Goal: Answer question/provide support: Share knowledge or assist other users

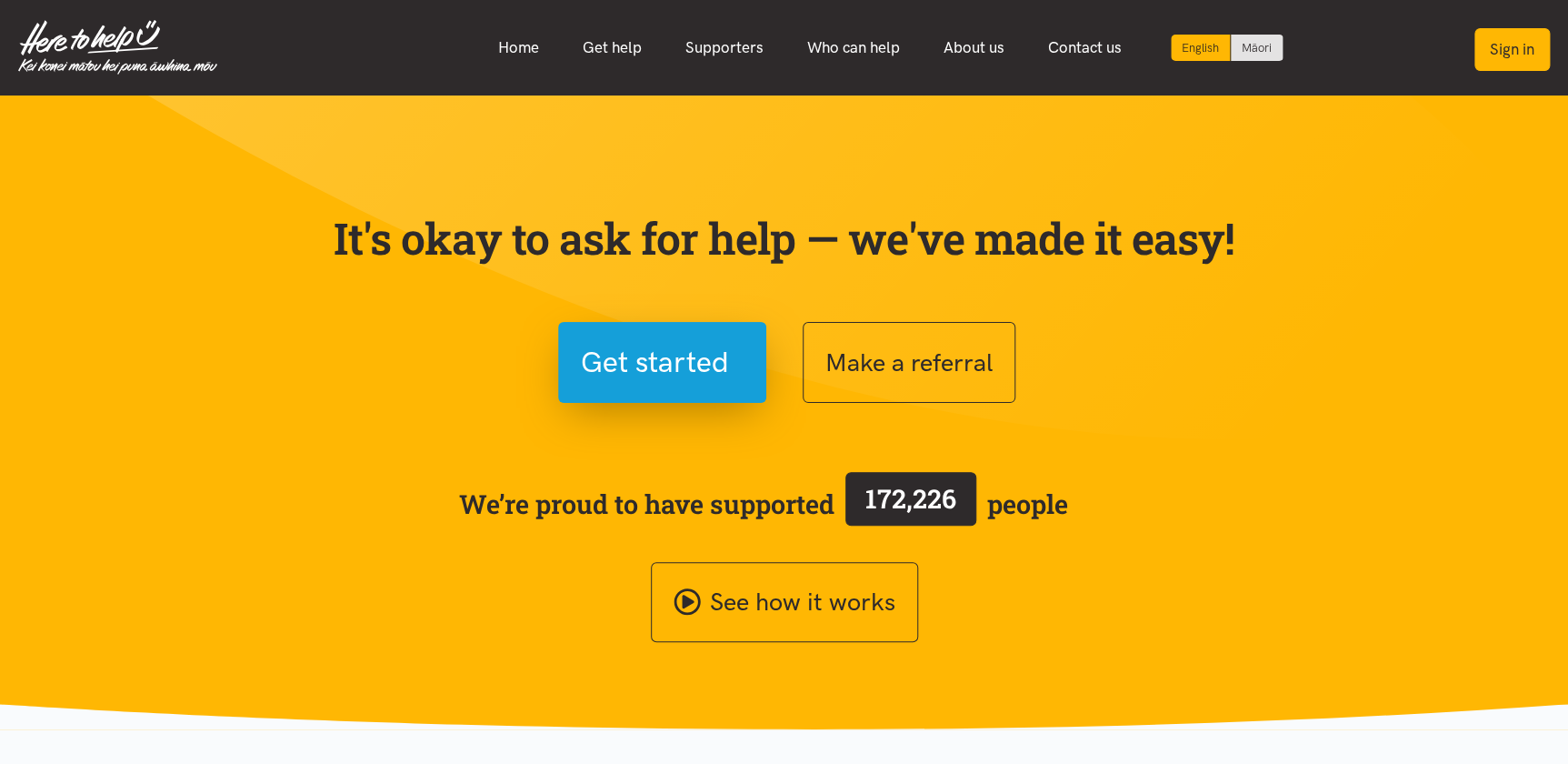
click at [1499, 49] on button "Sign in" at bounding box center [1512, 50] width 75 height 43
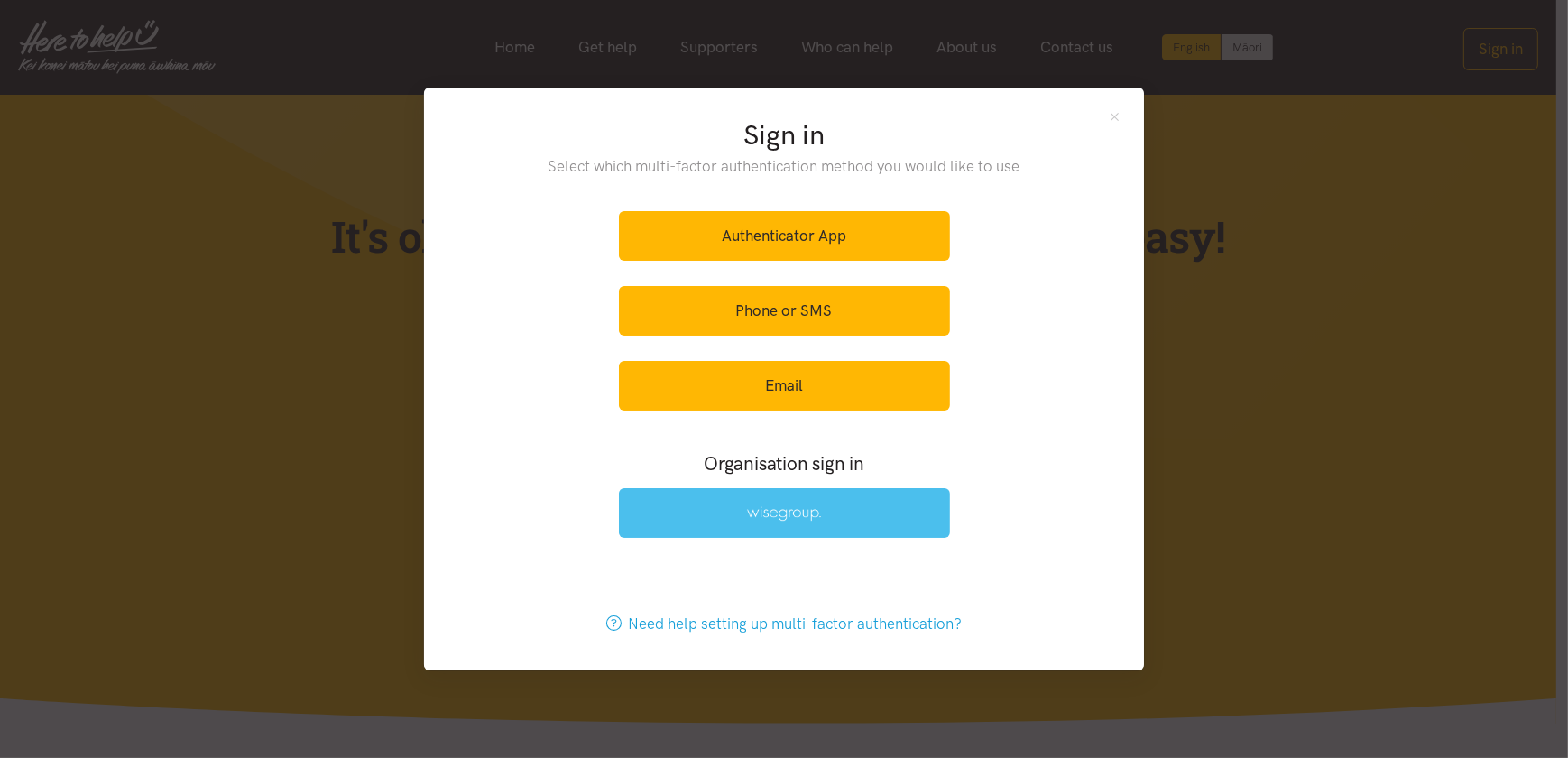
click at [761, 497] on link at bounding box center [784, 513] width 331 height 49
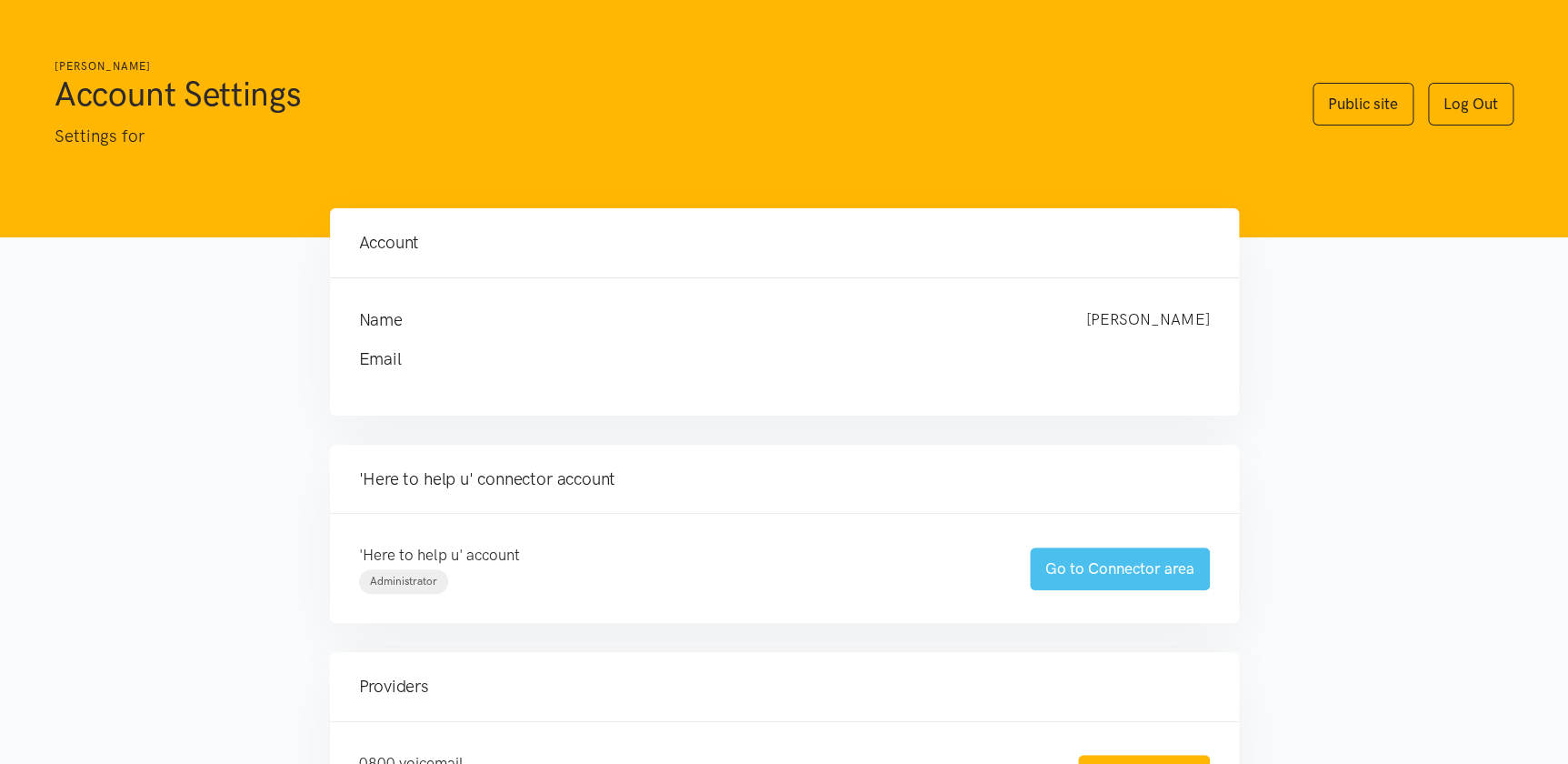
click at [1123, 557] on link "Go to Connector area" at bounding box center [1119, 568] width 180 height 43
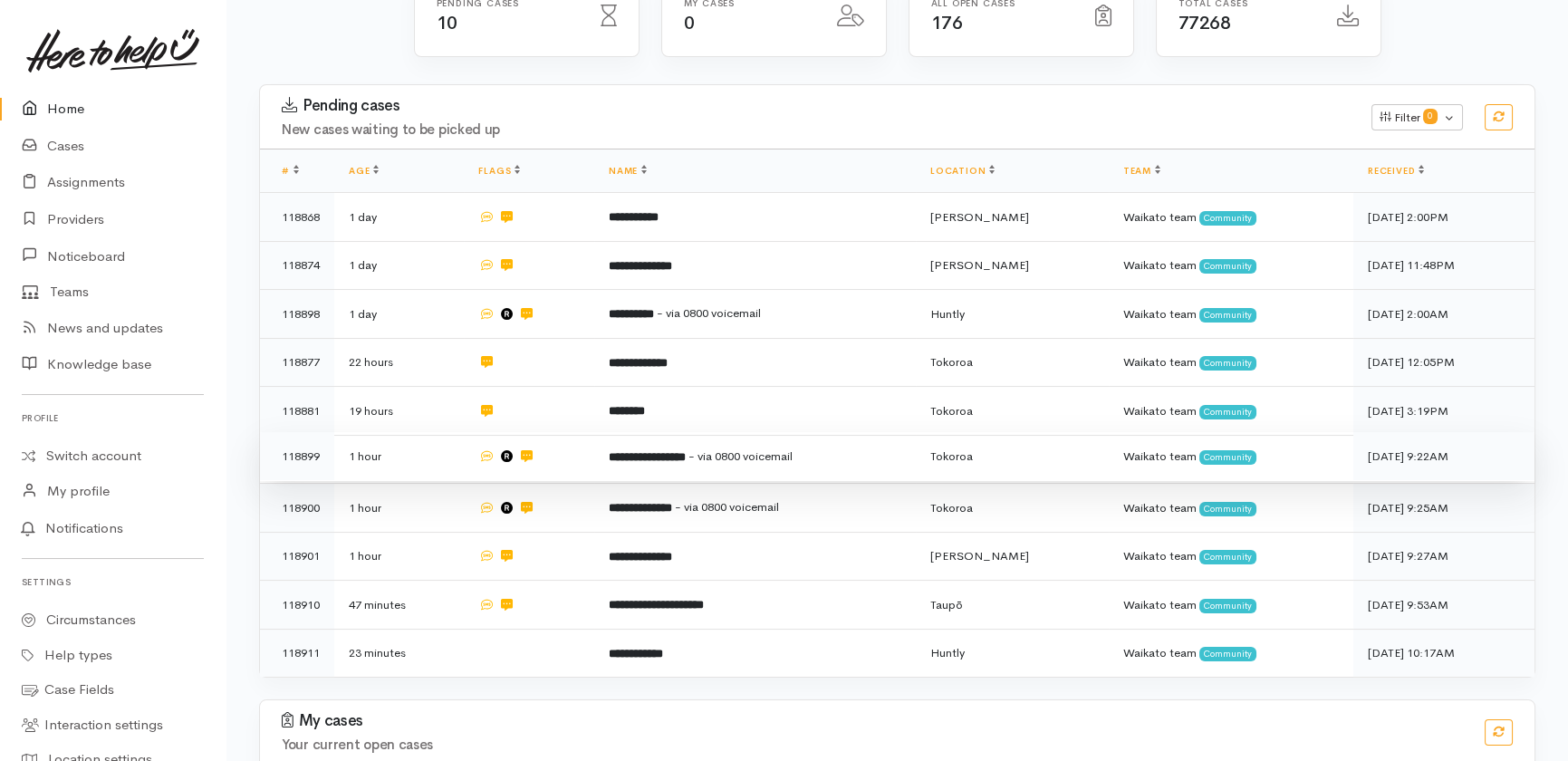
scroll to position [329, 0]
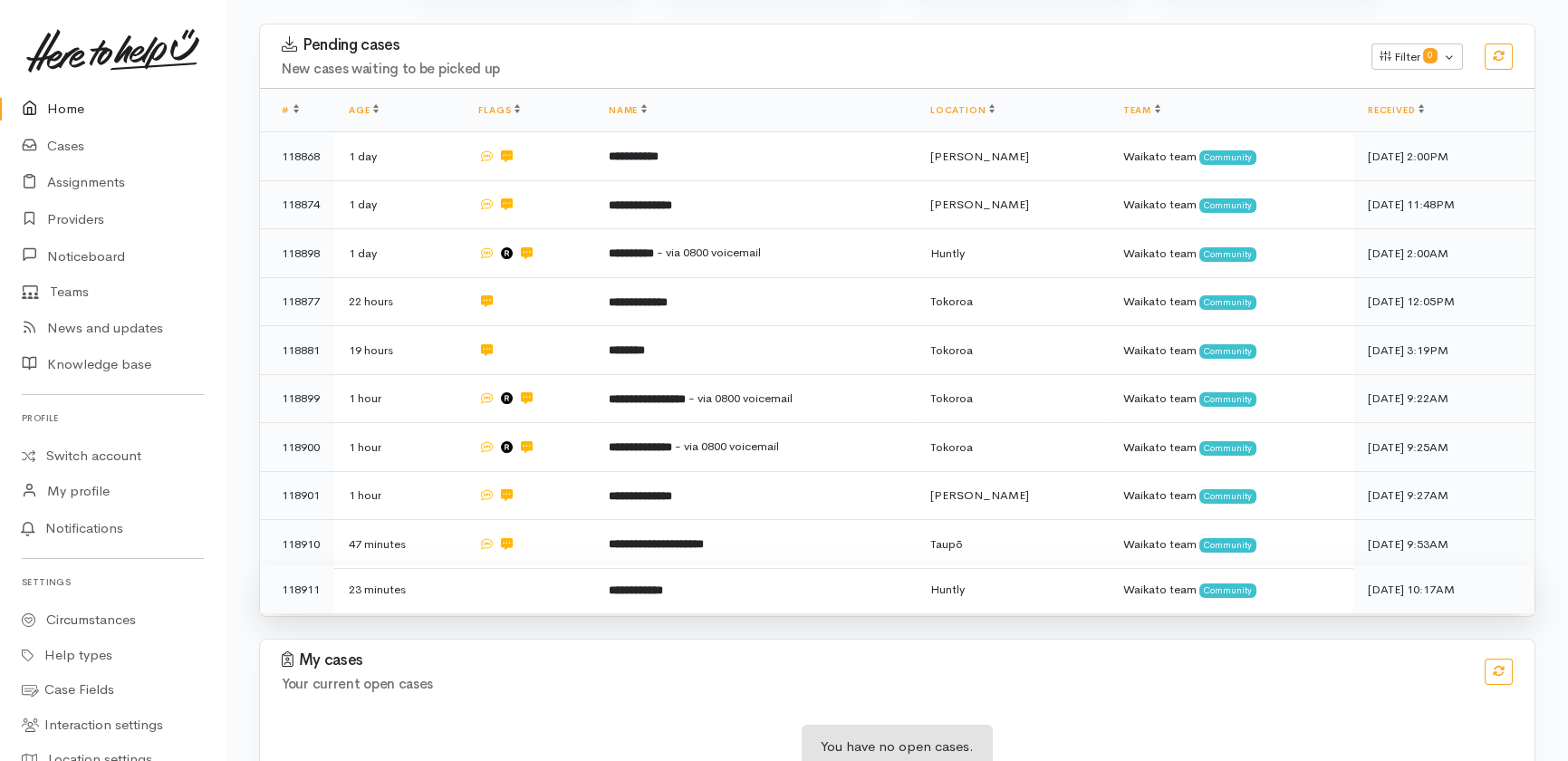
click at [514, 565] on td at bounding box center [528, 589] width 129 height 48
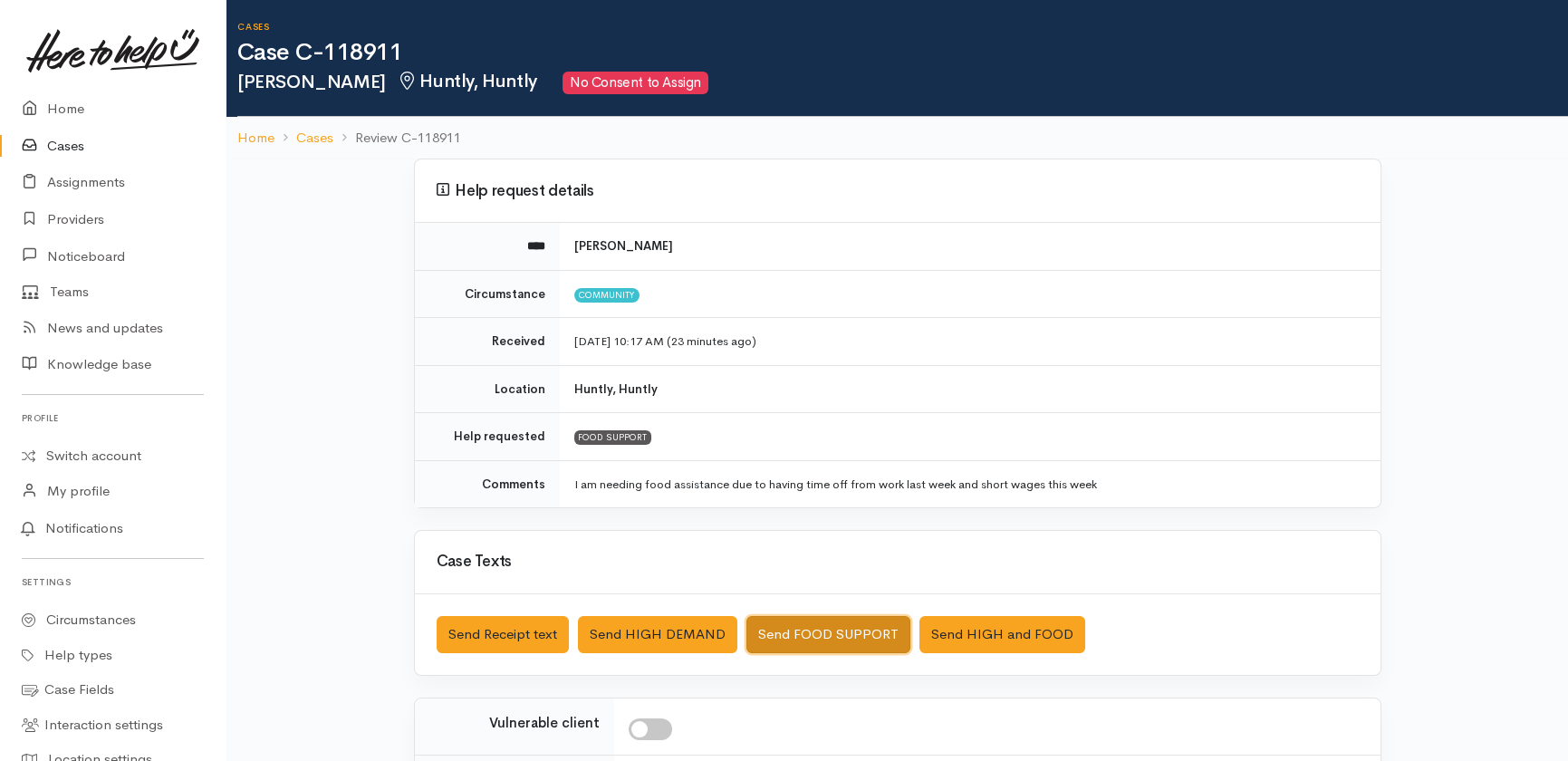
click at [841, 634] on button "Send FOOD SUPPORT" at bounding box center [829, 634] width 164 height 37
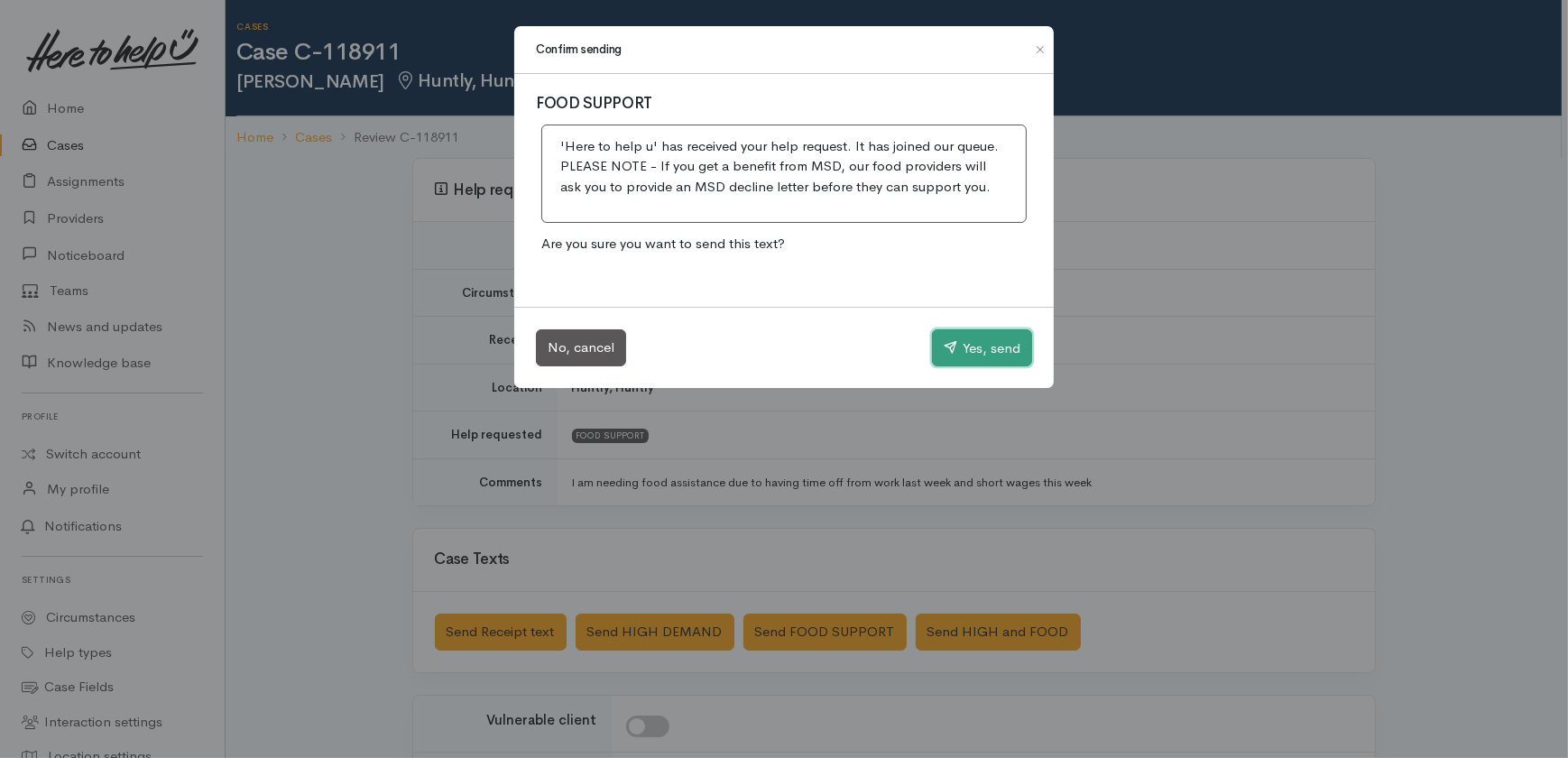
click at [985, 344] on button "Yes, send" at bounding box center [982, 348] width 100 height 38
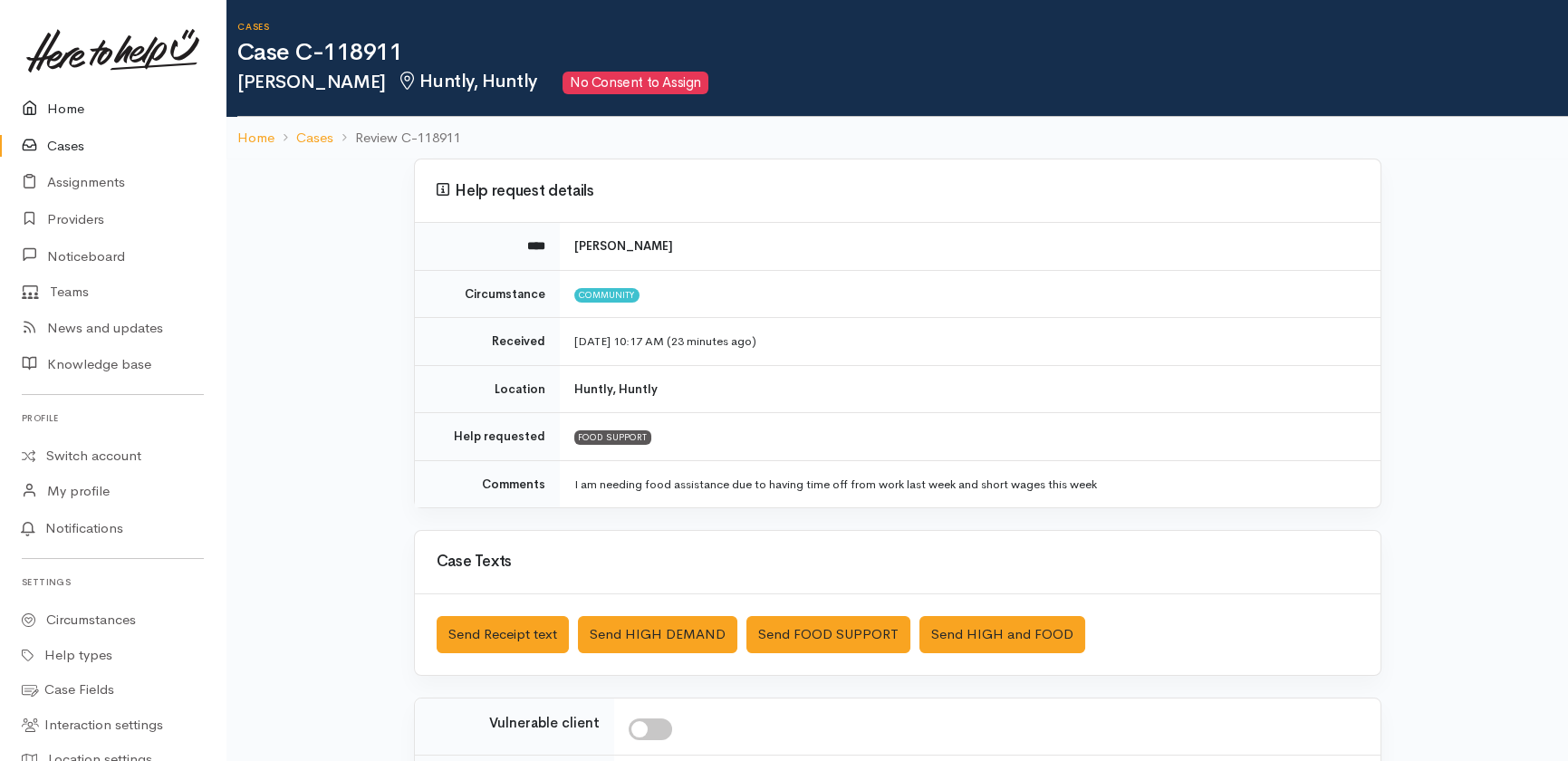
click at [61, 109] on link "Home" at bounding box center [112, 108] width 225 height 37
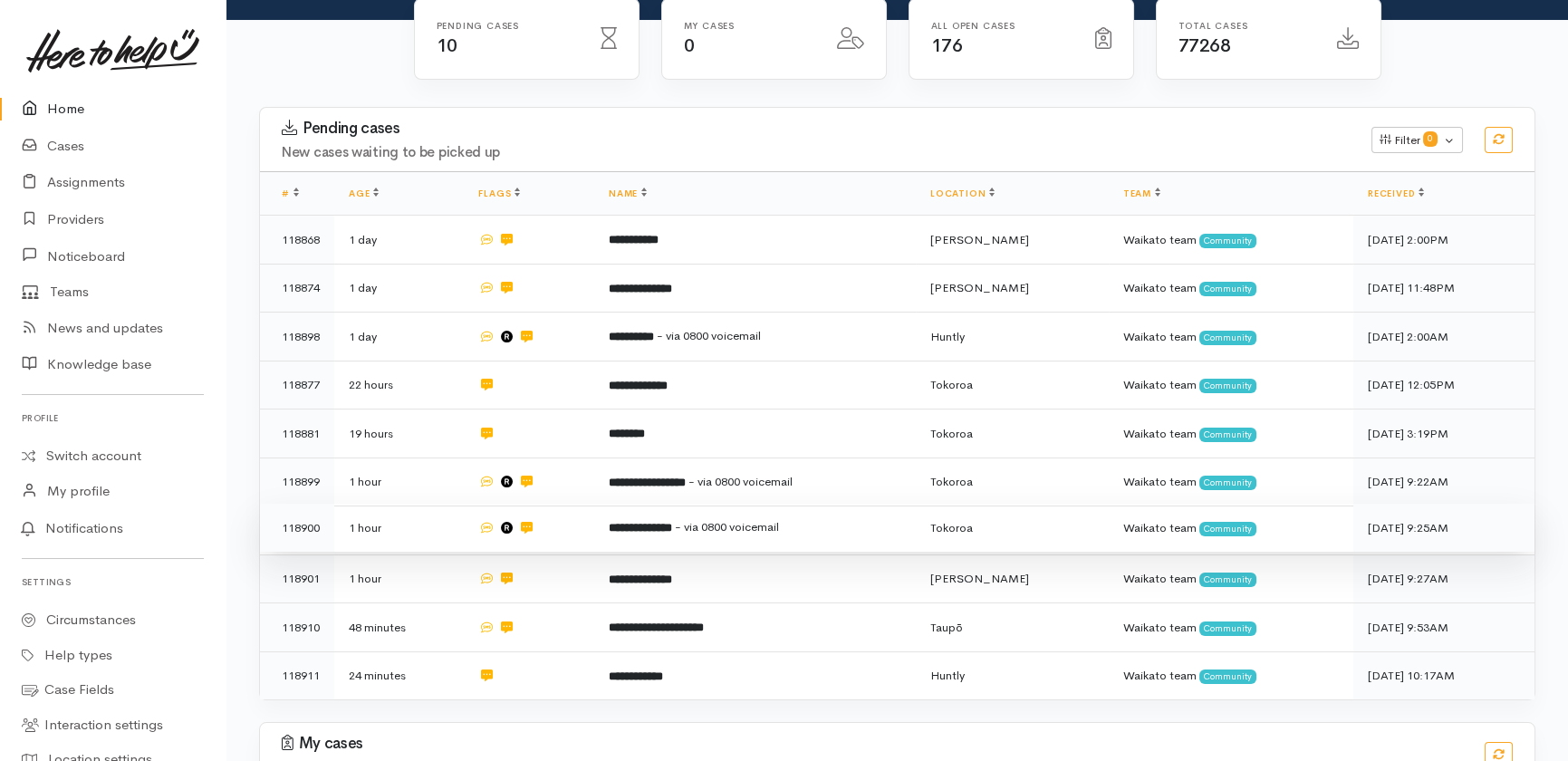
scroll to position [246, 0]
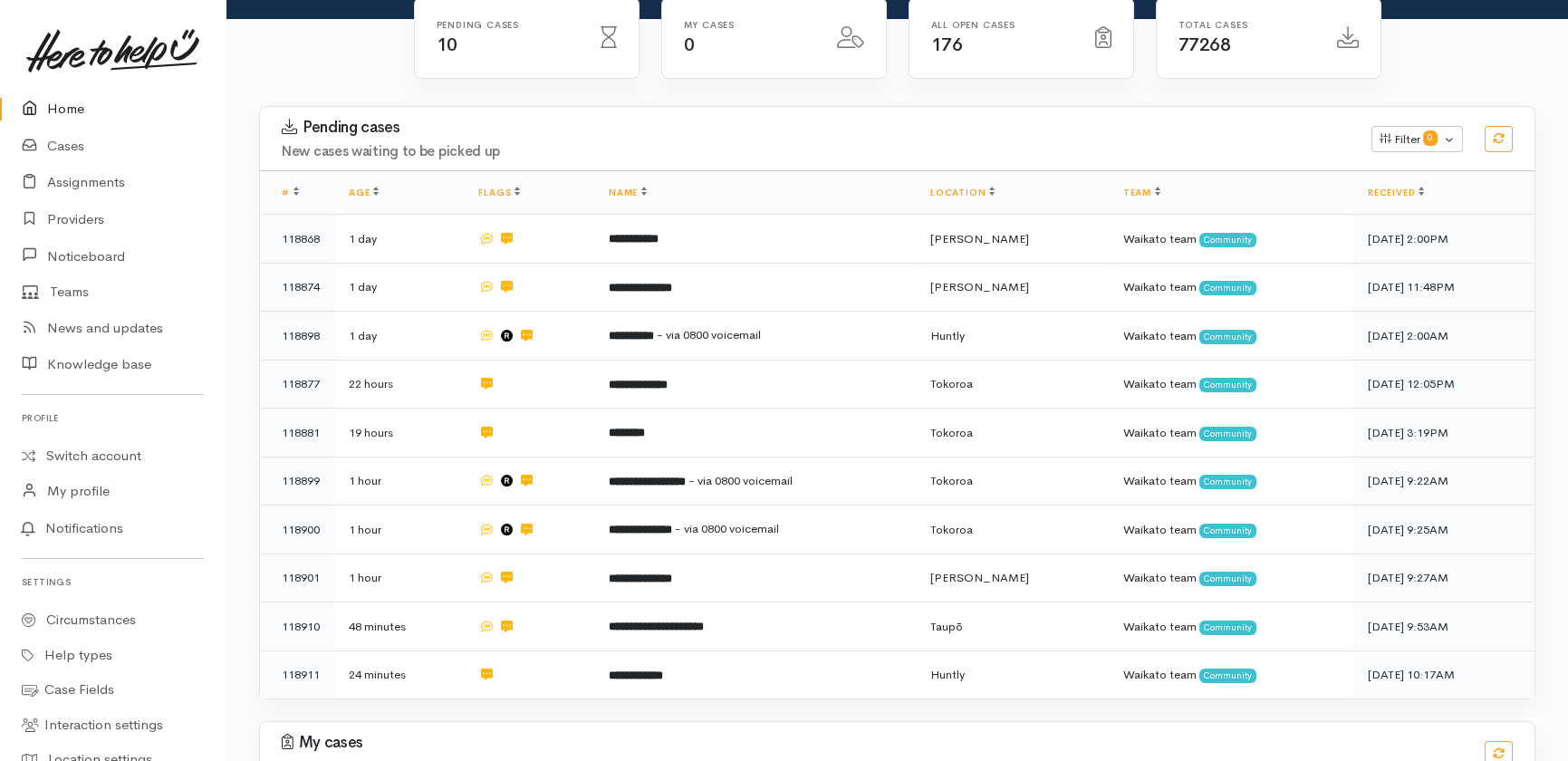
click at [67, 104] on link "Home" at bounding box center [112, 108] width 225 height 37
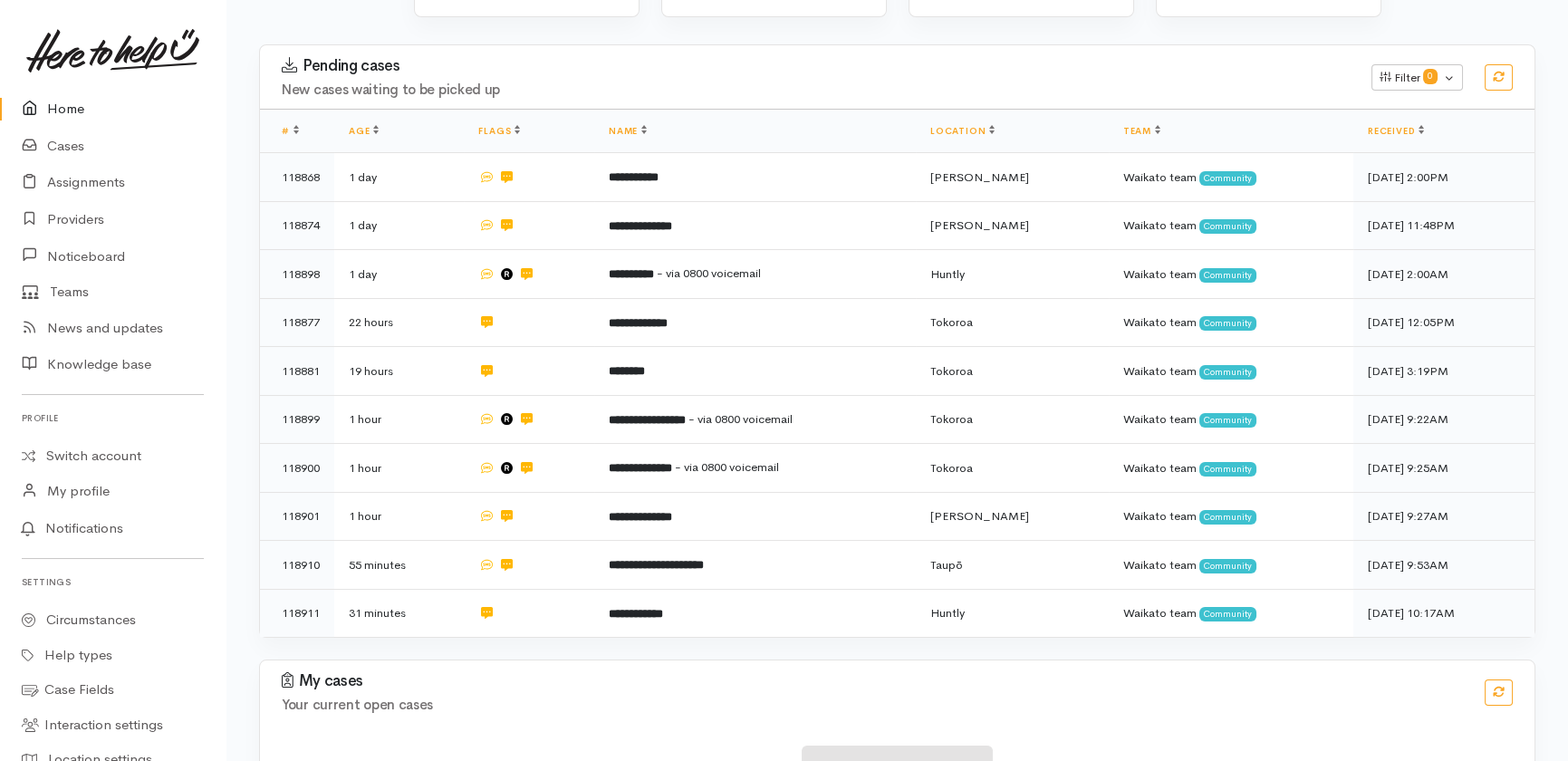
scroll to position [329, 0]
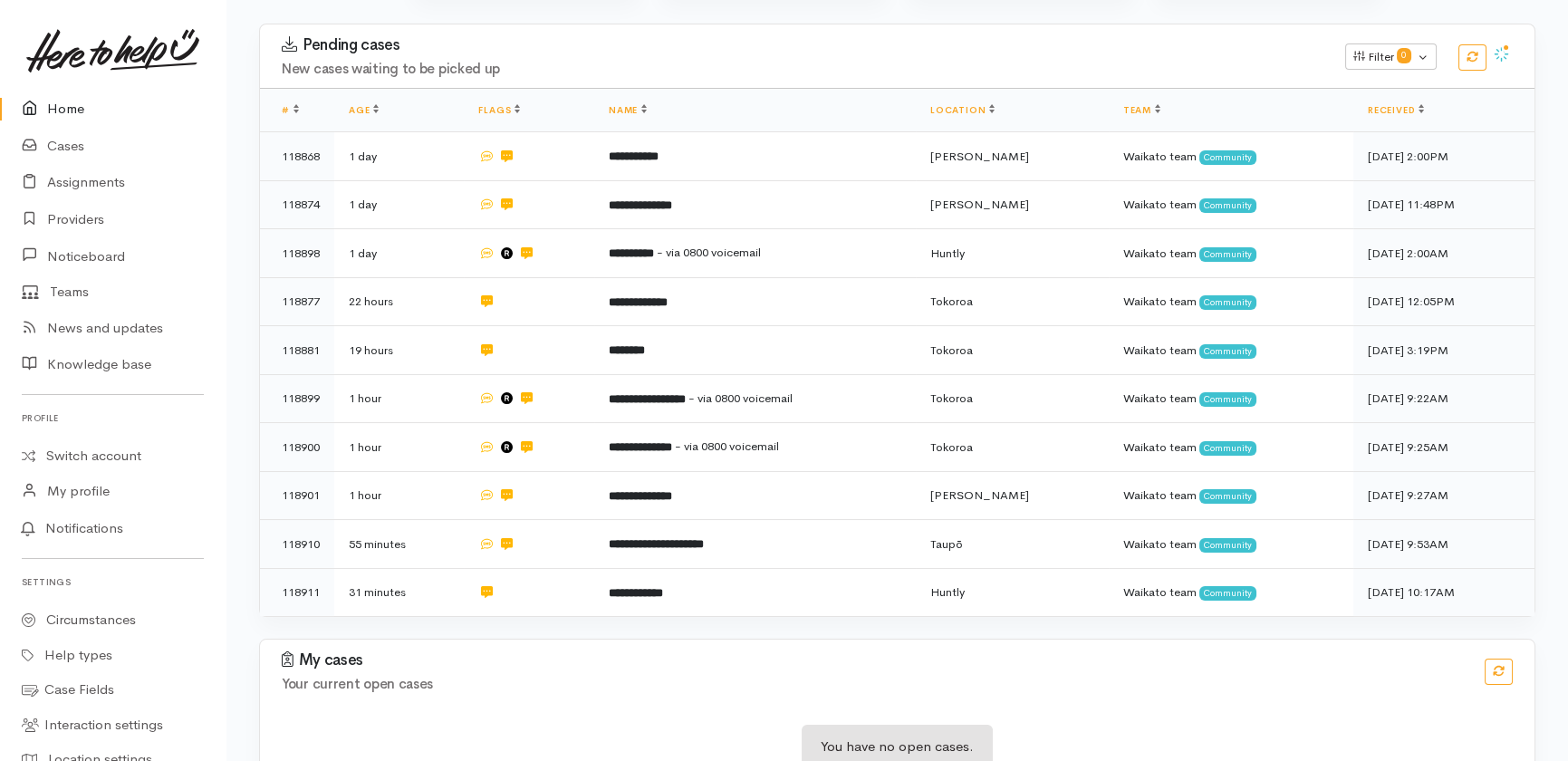
click at [62, 105] on link "Home" at bounding box center [112, 108] width 225 height 37
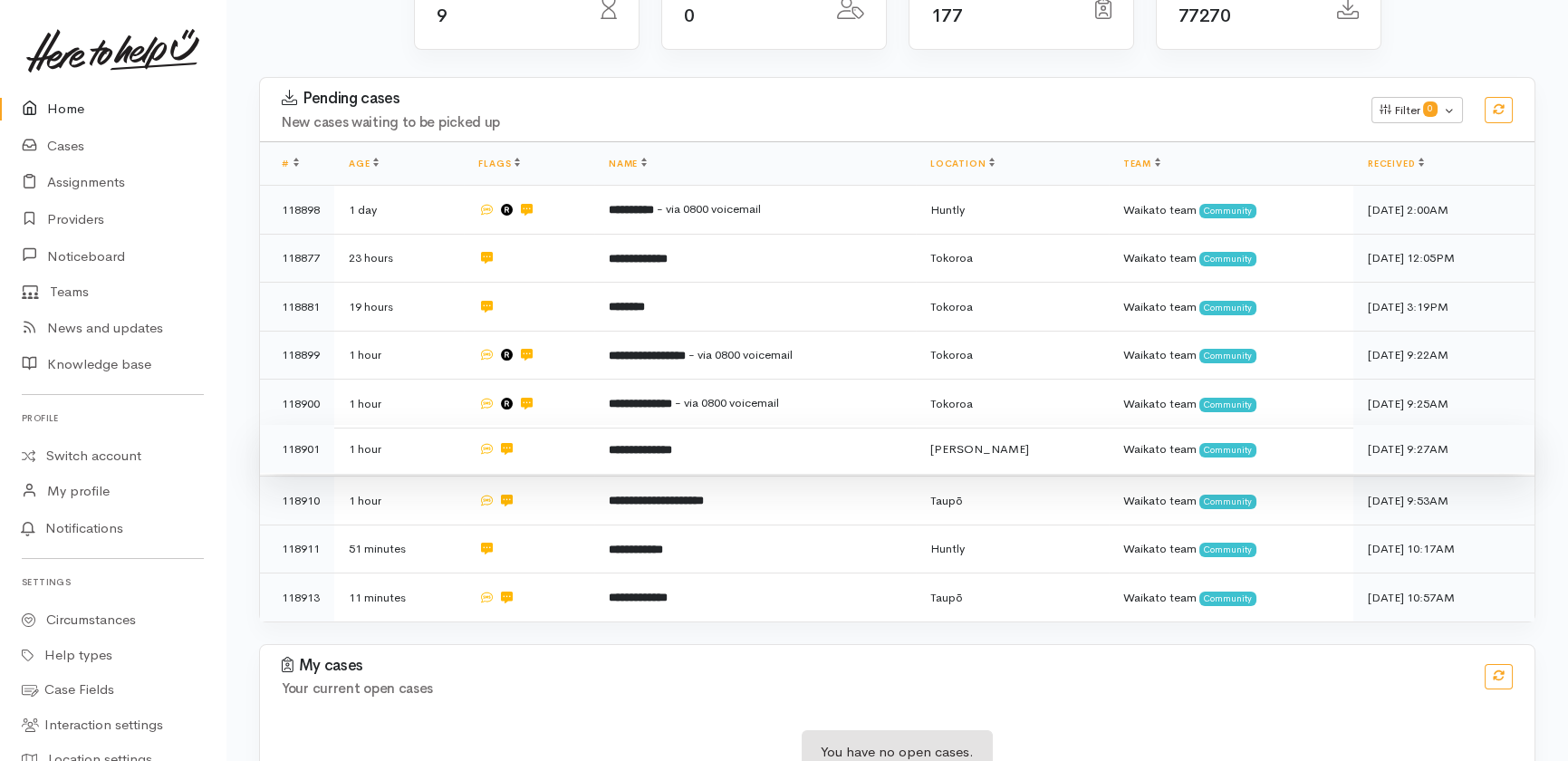
scroll to position [281, 0]
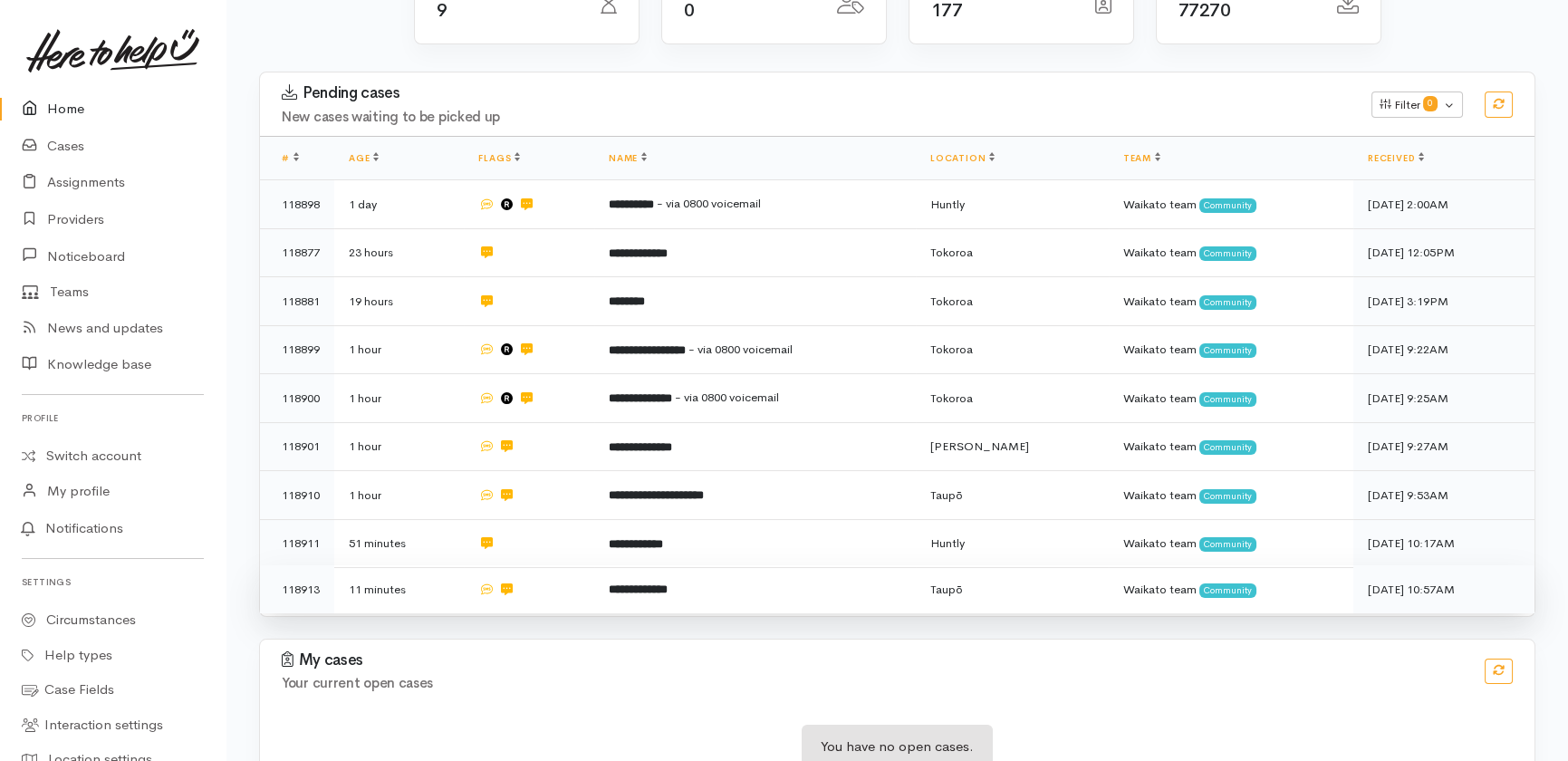
click at [630, 583] on b "**********" at bounding box center [639, 589] width 59 height 11
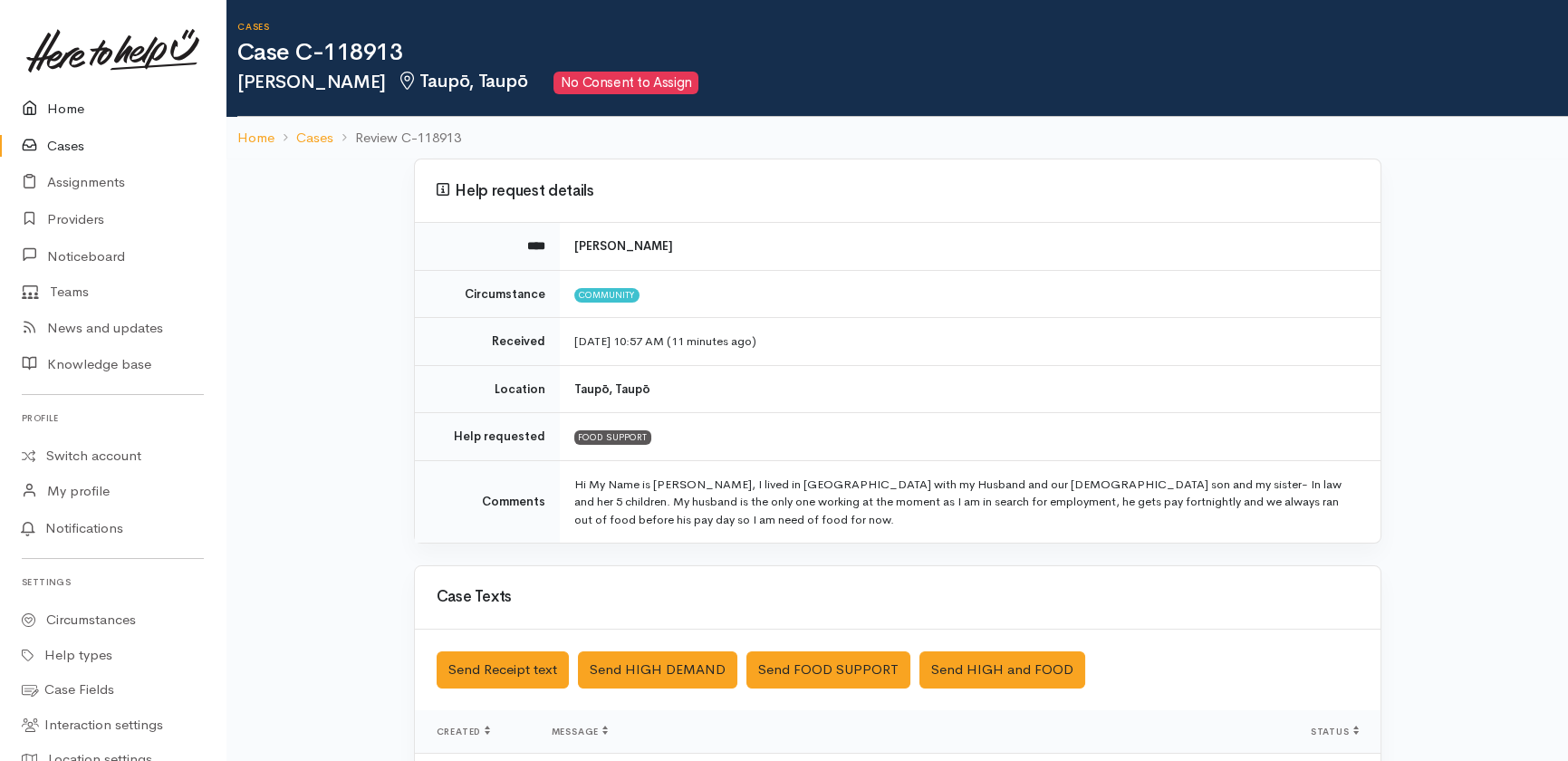
click at [65, 104] on link "Home" at bounding box center [112, 108] width 225 height 37
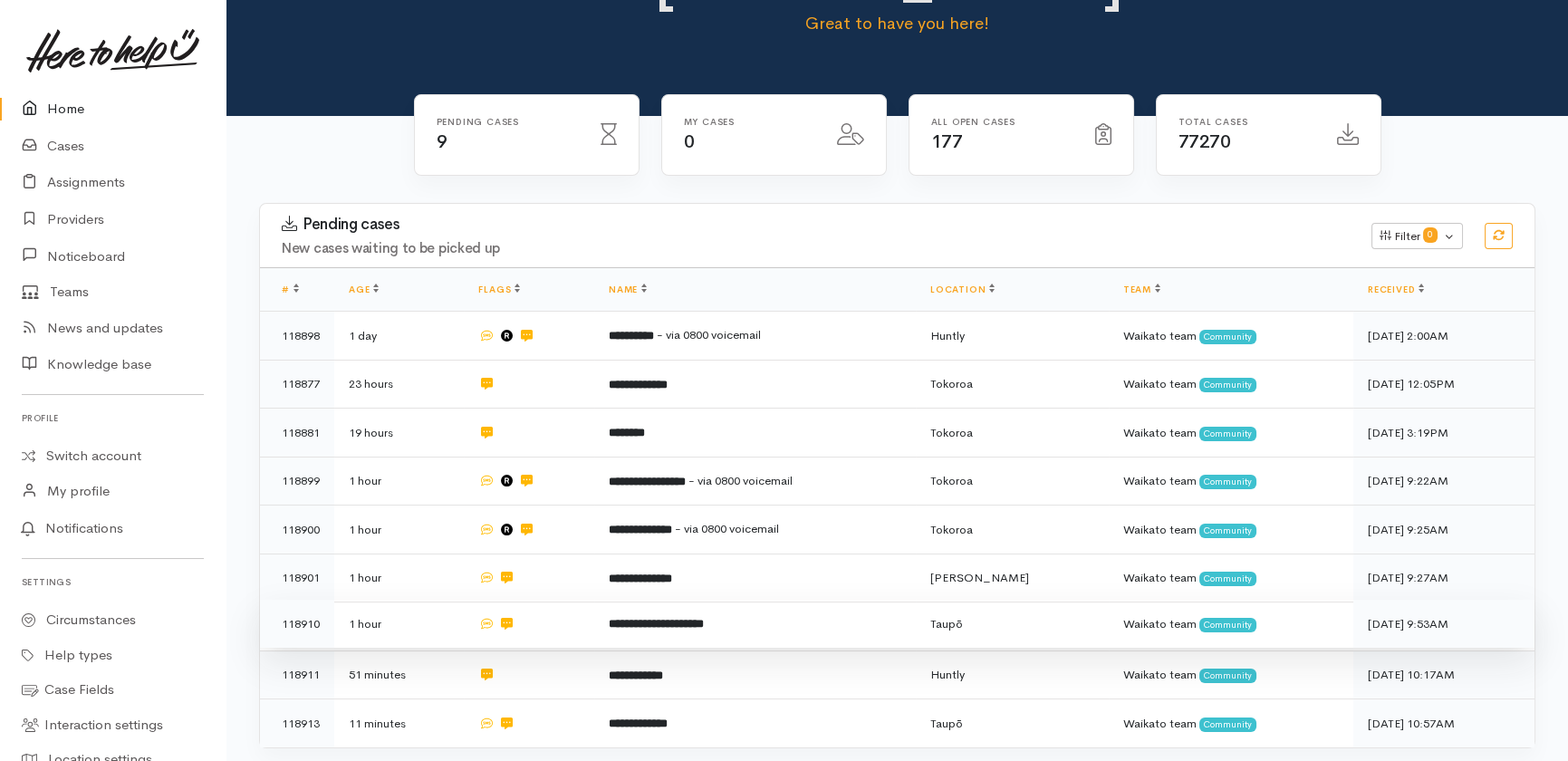
scroll to position [200, 0]
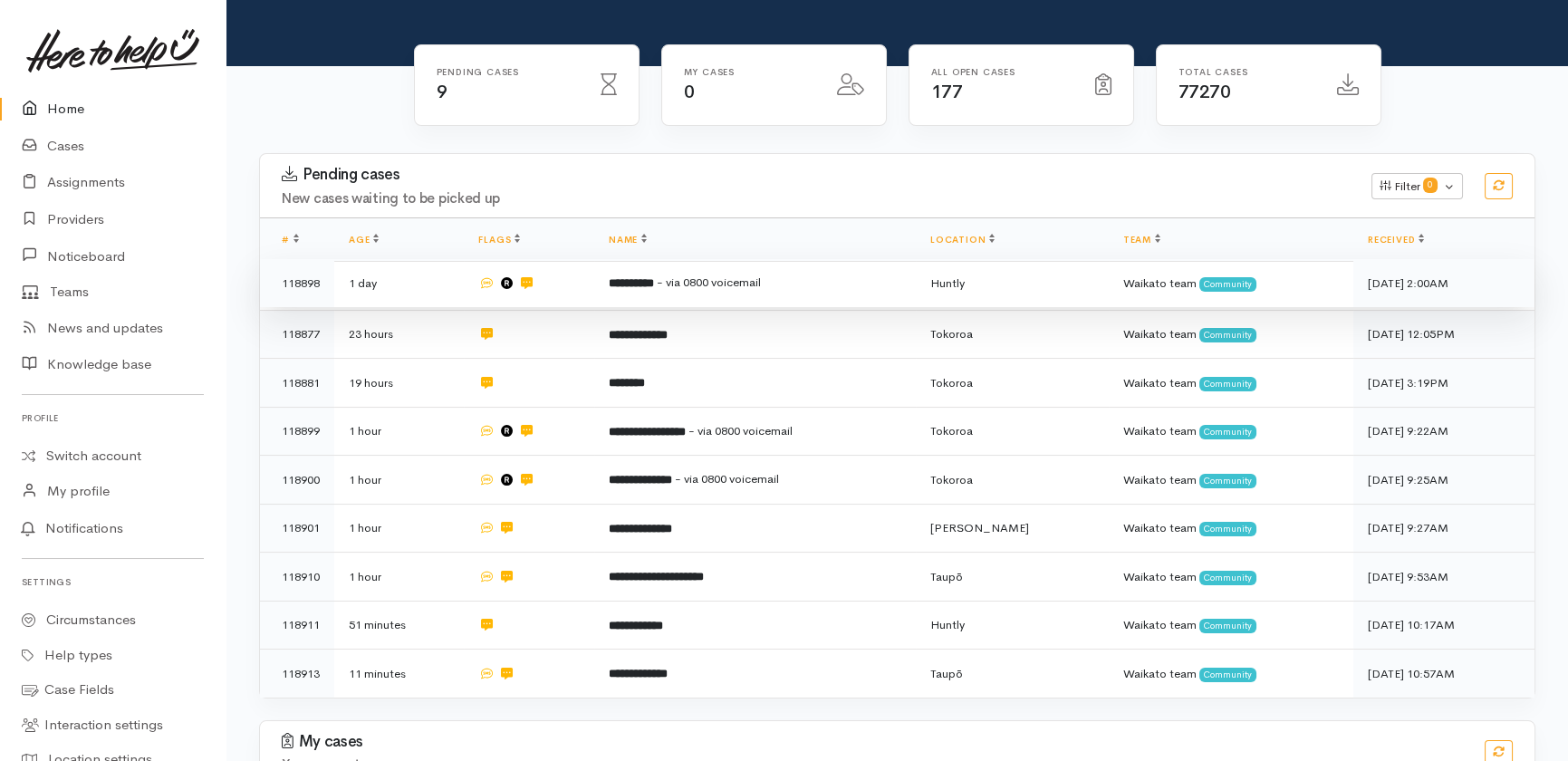
click at [654, 277] on b "**********" at bounding box center [632, 283] width 46 height 11
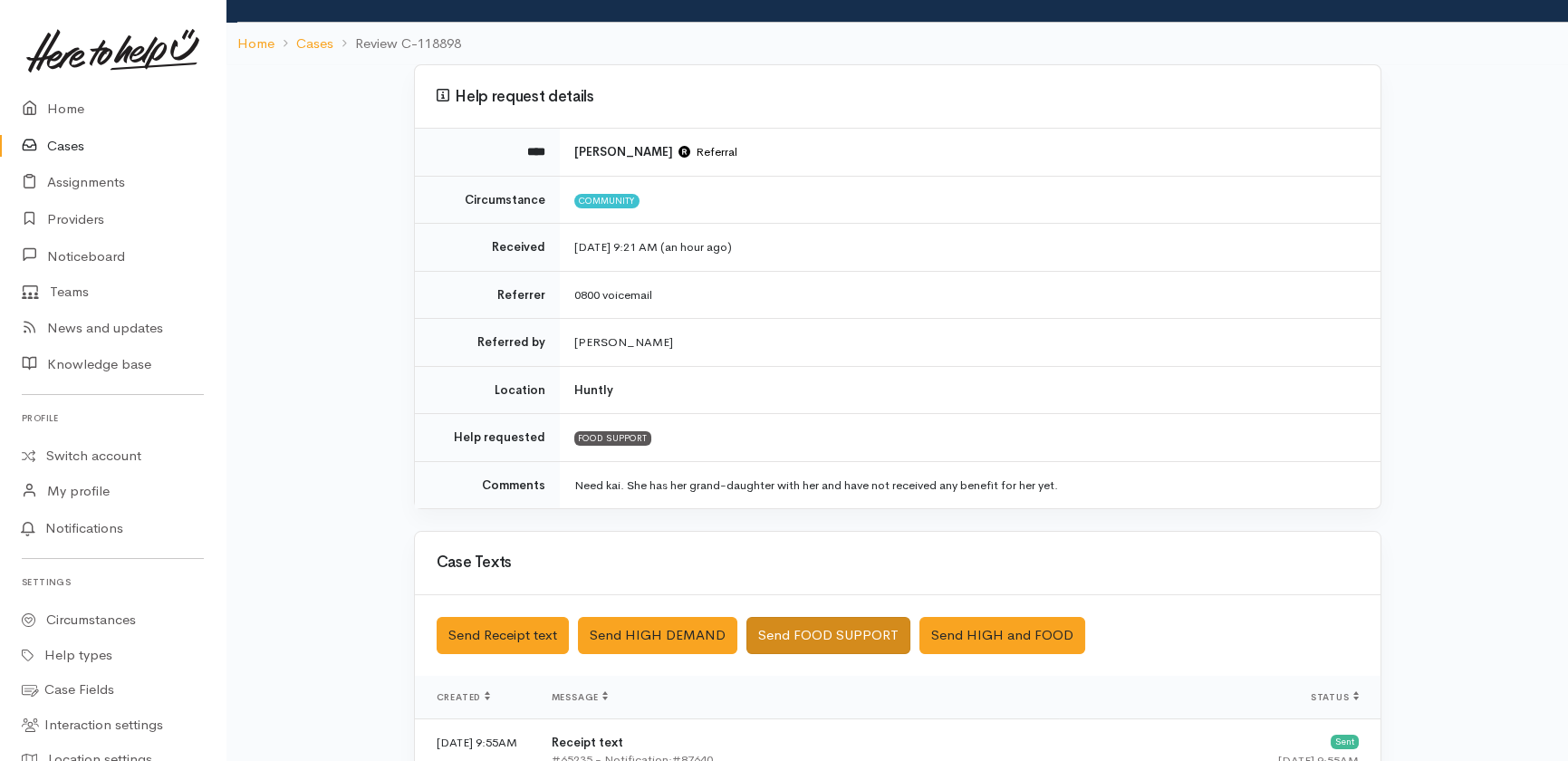
scroll to position [329, 0]
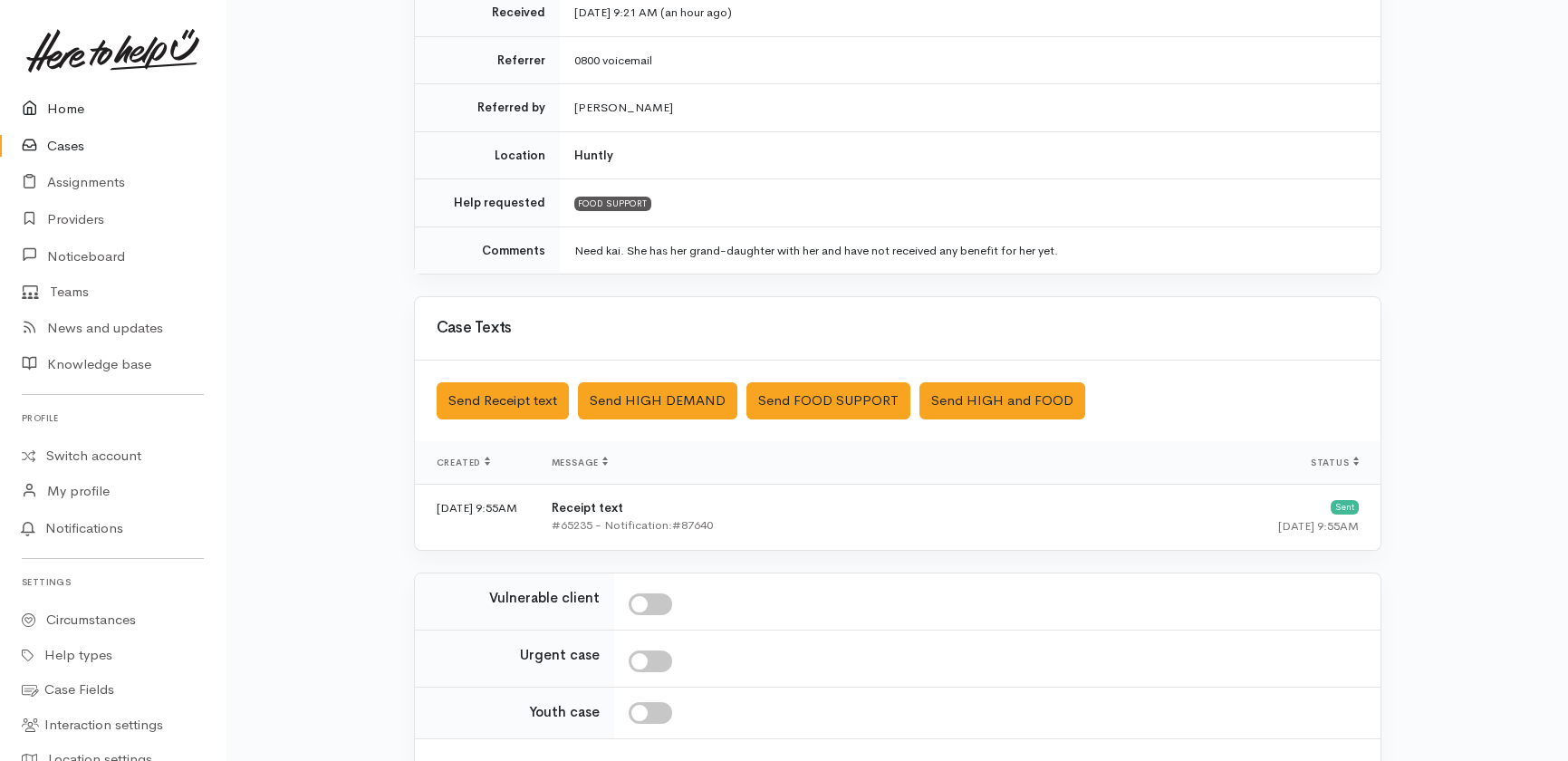
click at [64, 108] on link "Home" at bounding box center [112, 108] width 225 height 37
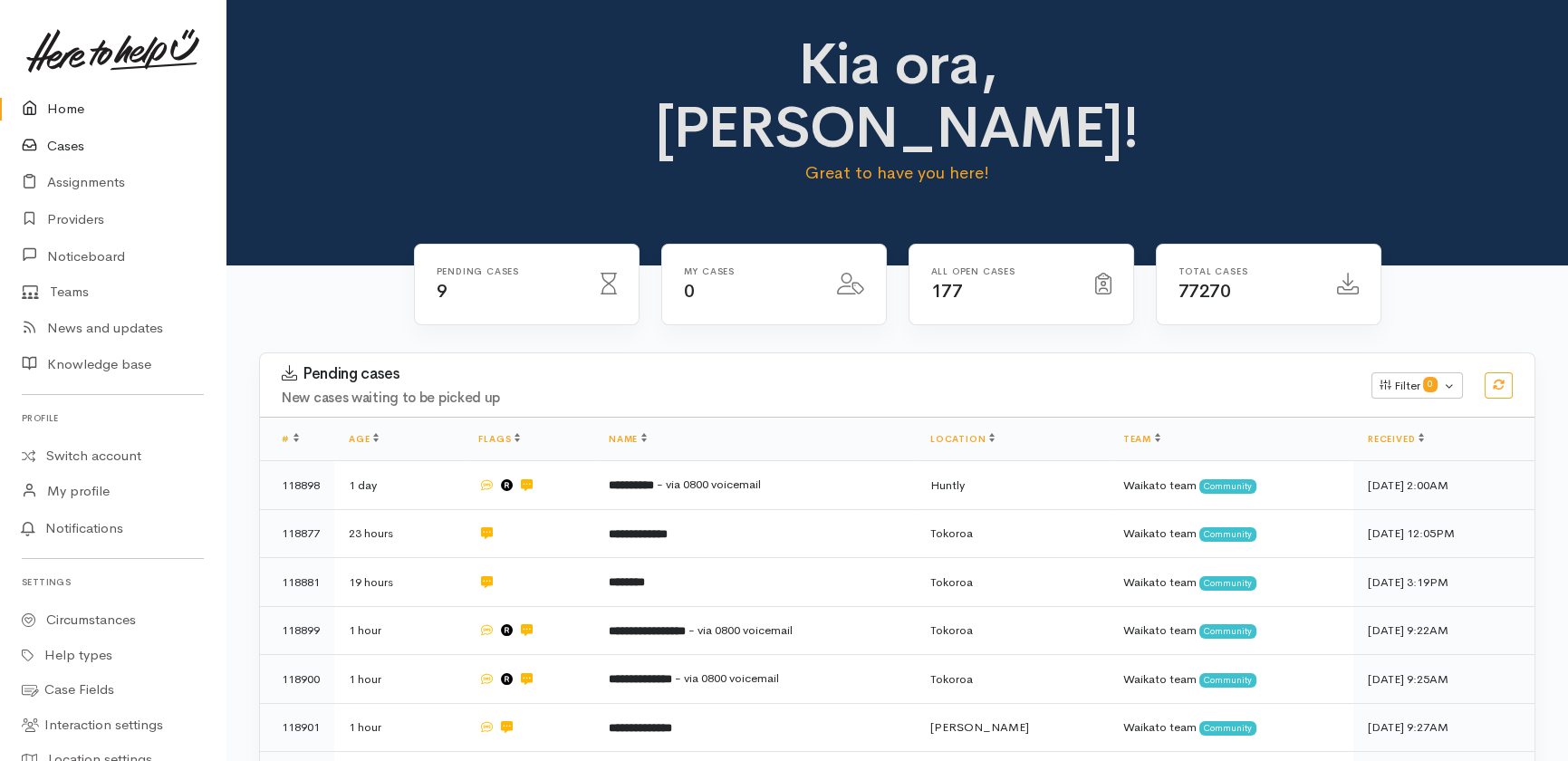
click at [67, 142] on link "Cases" at bounding box center [112, 145] width 225 height 37
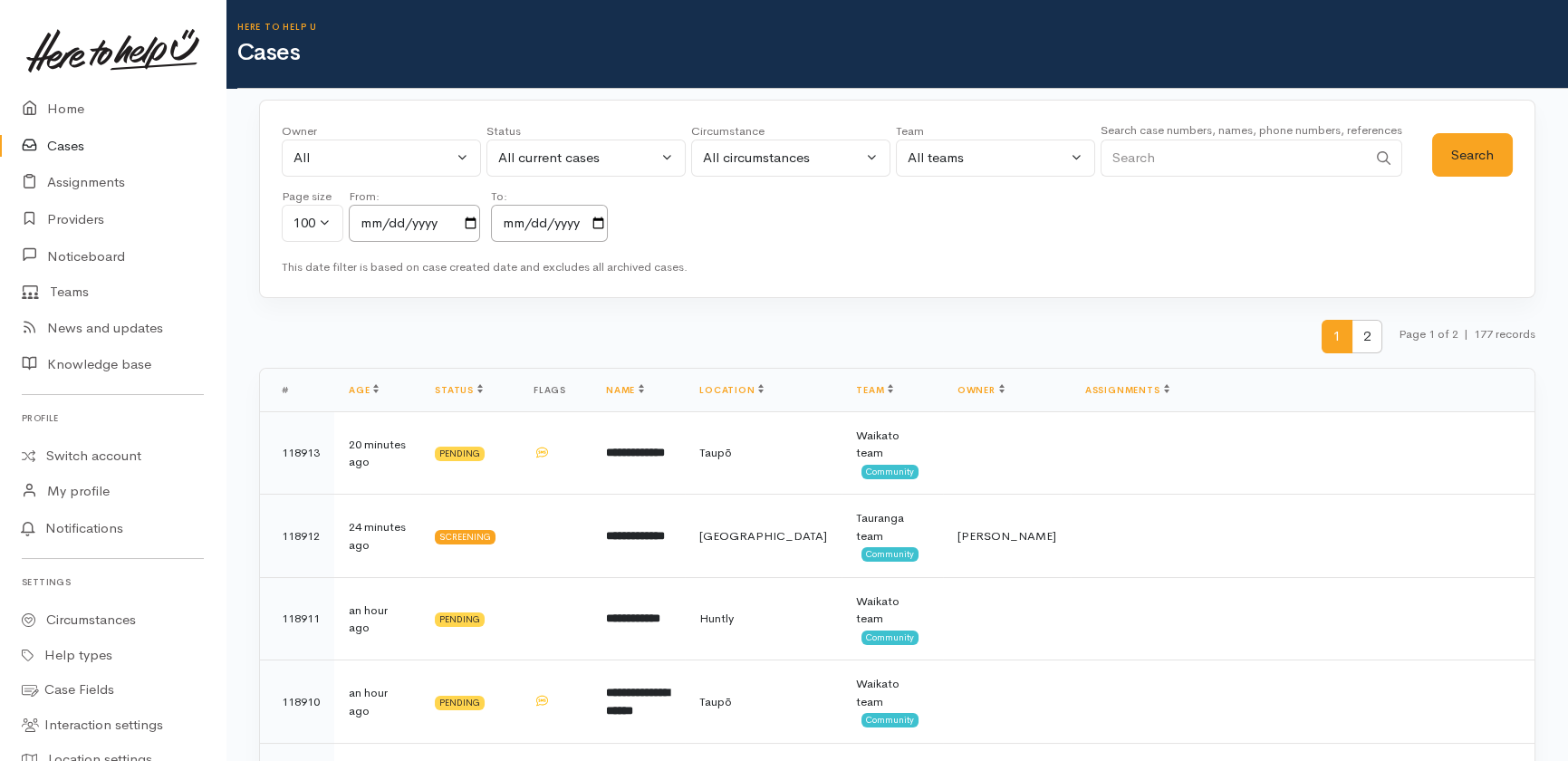
click at [1222, 153] on input "Search" at bounding box center [1233, 158] width 266 height 37
type input "117222"
click at [634, 140] on button "All current cases" at bounding box center [586, 158] width 200 height 37
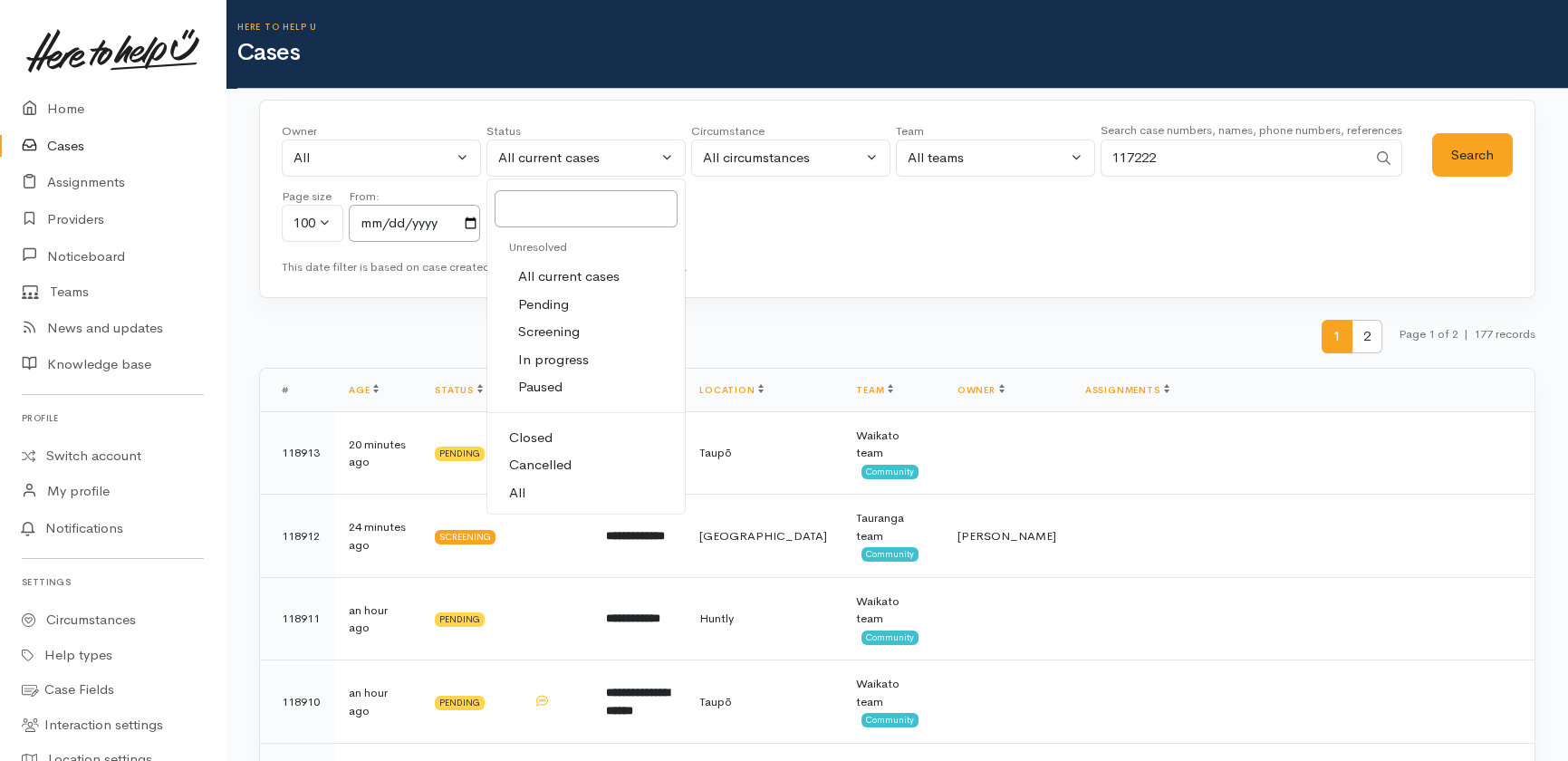
click at [521, 492] on span "All" at bounding box center [517, 493] width 16 height 21
select select "All"
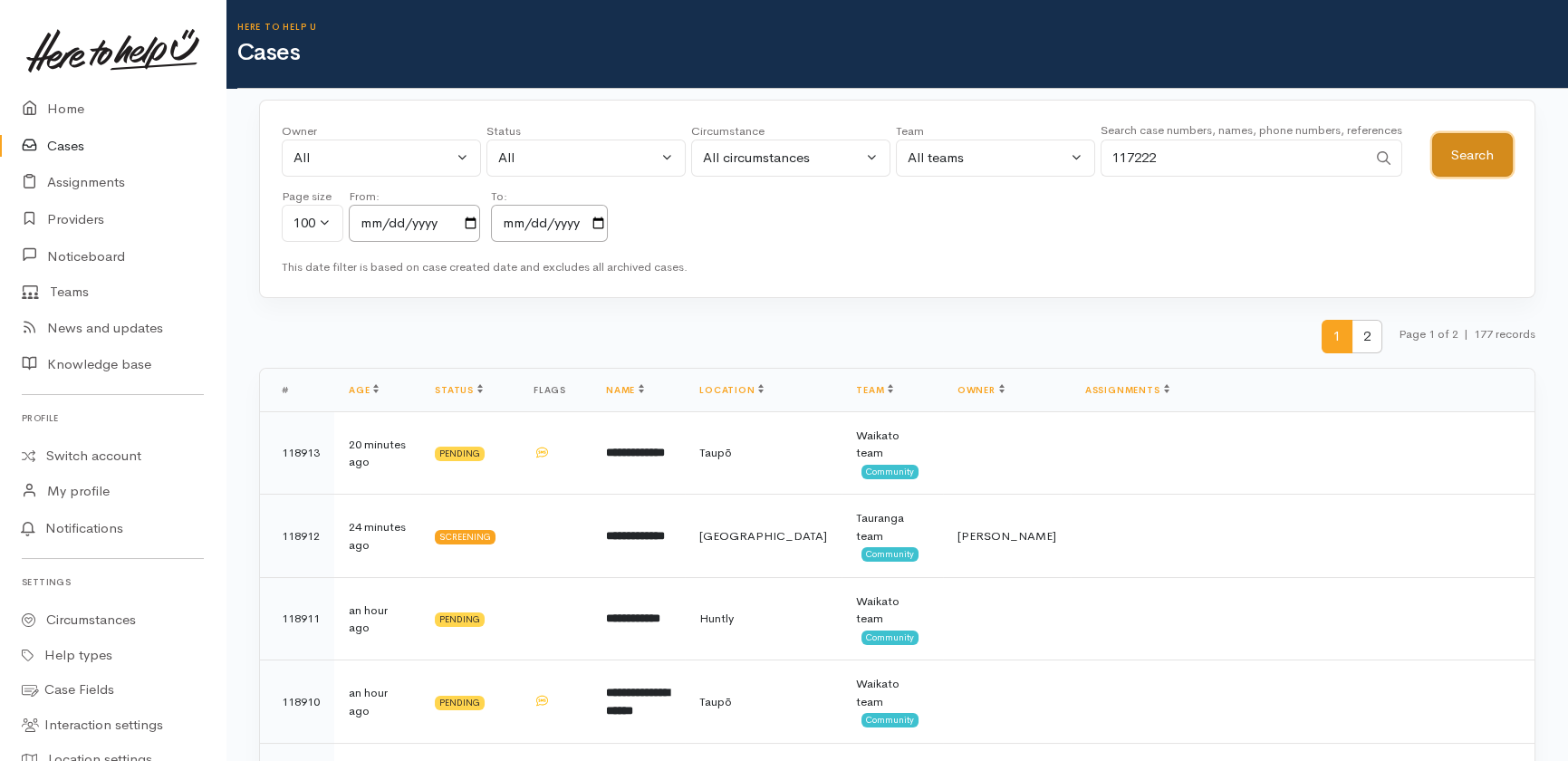
click at [1479, 152] on button "Search" at bounding box center [1472, 155] width 81 height 45
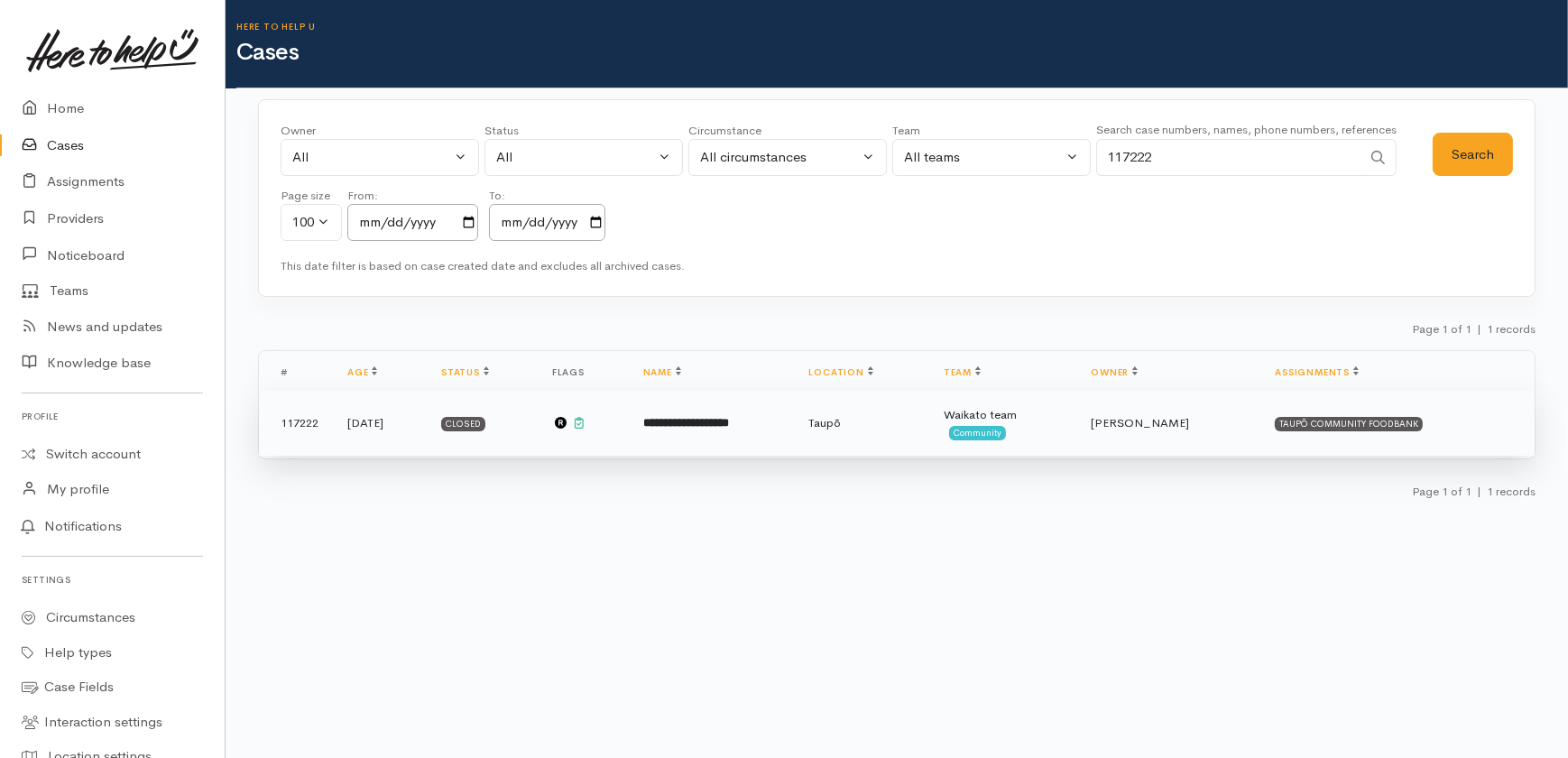
click at [729, 428] on b "**********" at bounding box center [686, 422] width 86 height 11
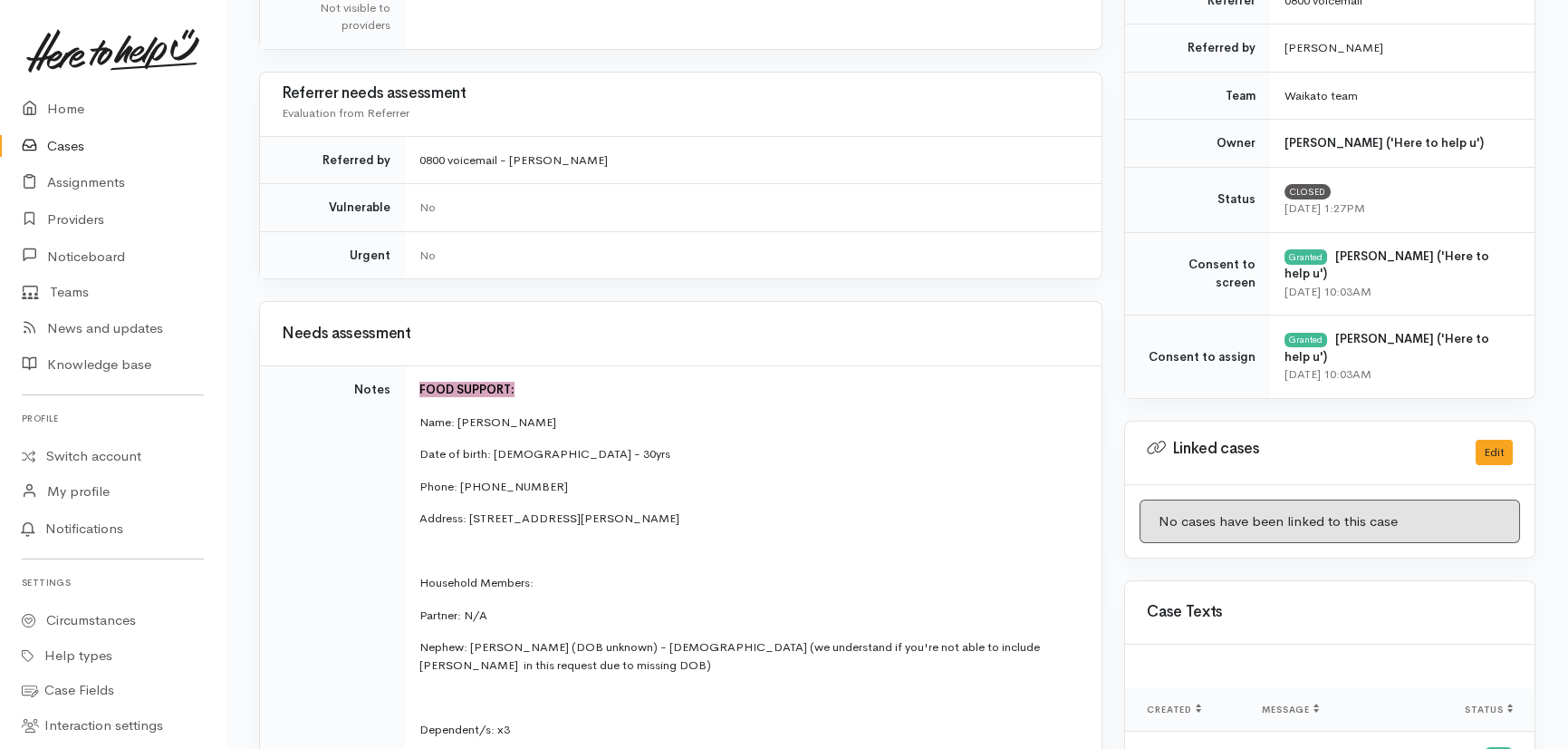
scroll to position [741, 0]
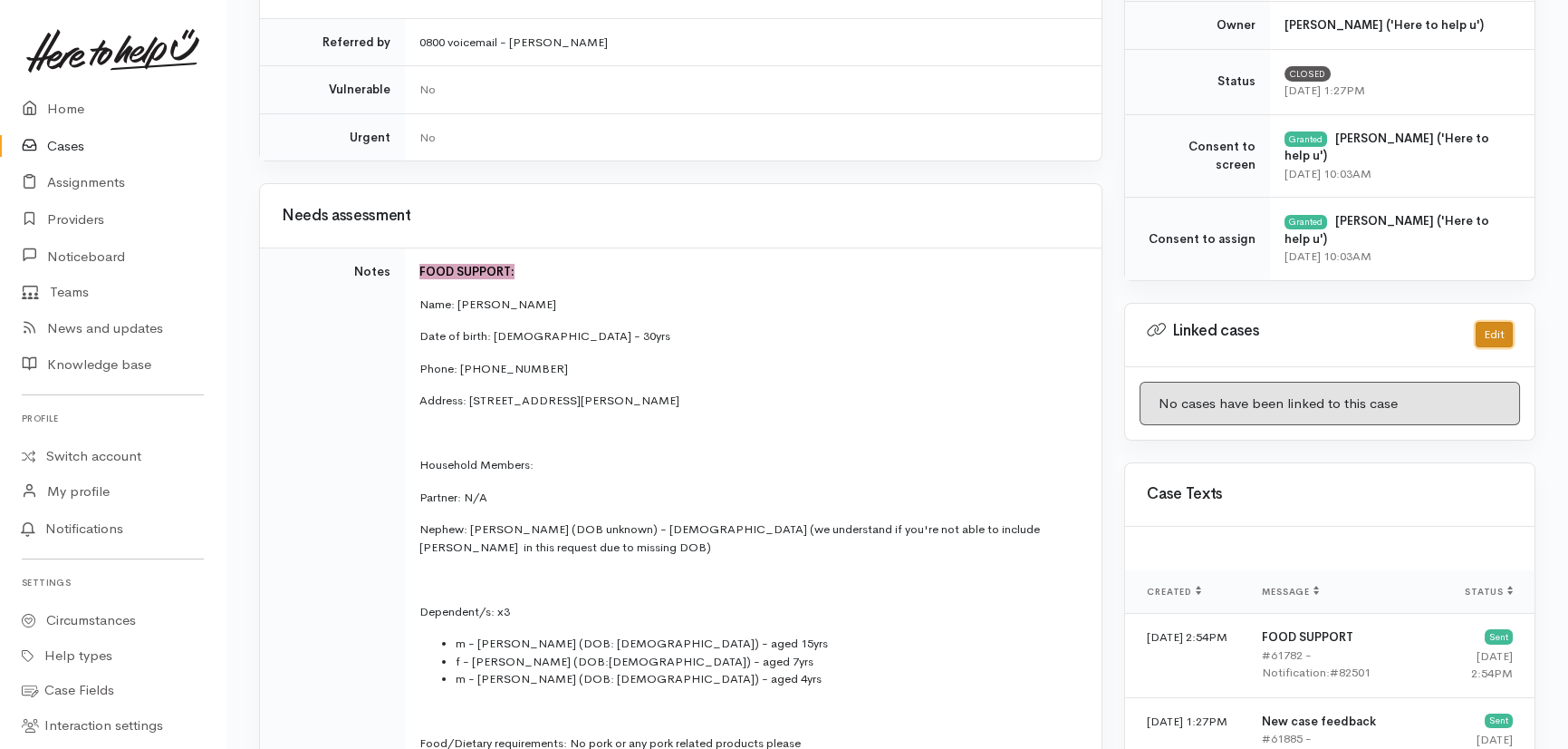
click at [1497, 321] on button "Edit" at bounding box center [1494, 335] width 37 height 27
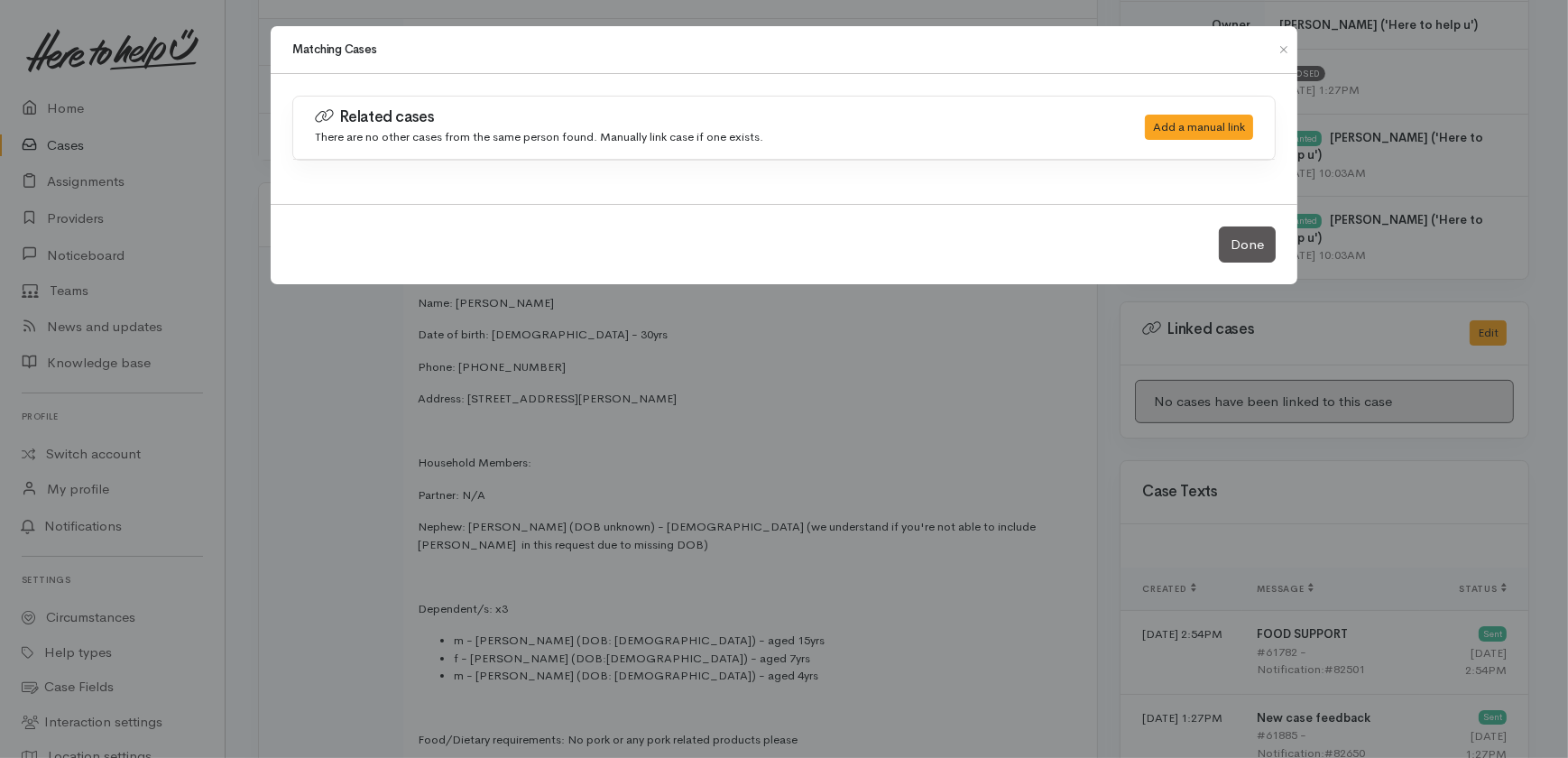
drag, startPoint x: 319, startPoint y: 469, endPoint x: 158, endPoint y: 394, distance: 177.6
click at [319, 468] on div "Matching Cases Related cases There are no other cases from the same person foun…" at bounding box center [784, 379] width 1568 height 758
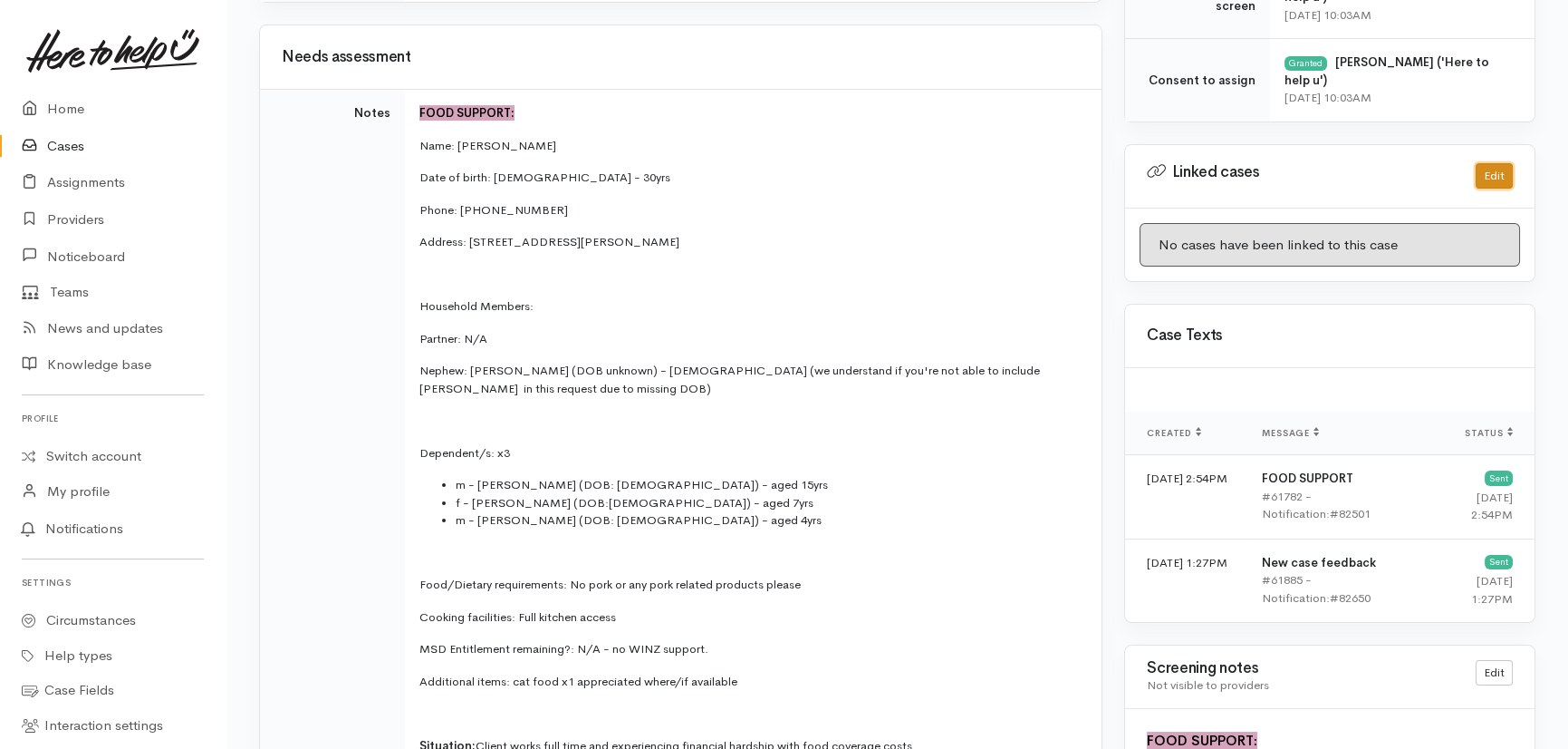
scroll to position [988, 0]
